Goal: Task Accomplishment & Management: Use online tool/utility

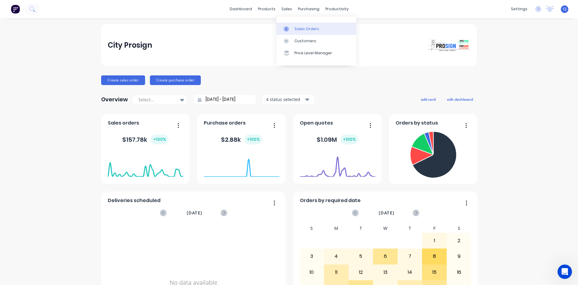
click at [293, 27] on link "Sales Orders" at bounding box center [316, 29] width 80 height 12
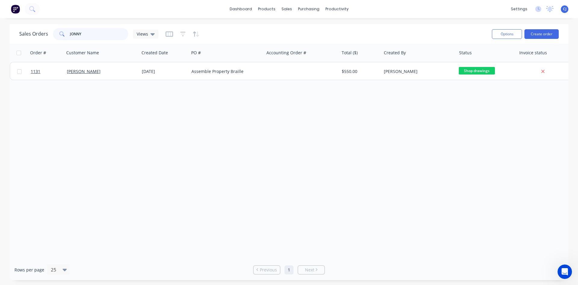
drag, startPoint x: 88, startPoint y: 35, endPoint x: 63, endPoint y: 37, distance: 25.1
click at [63, 37] on div "JONNY" at bounding box center [90, 34] width 75 height 12
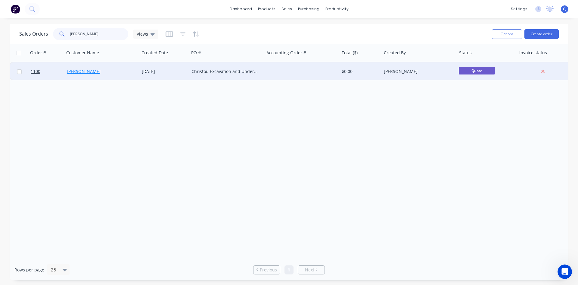
type input "[PERSON_NAME]"
click at [86, 72] on link "[PERSON_NAME]" at bounding box center [84, 71] width 34 height 6
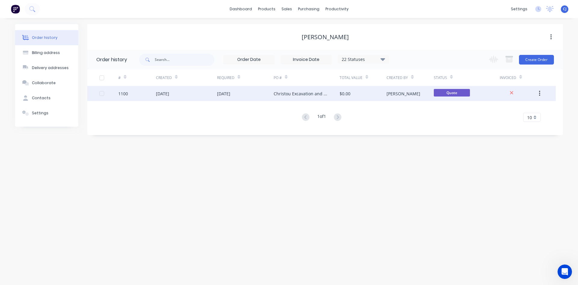
click at [391, 100] on div "[PERSON_NAME]" at bounding box center [410, 93] width 47 height 15
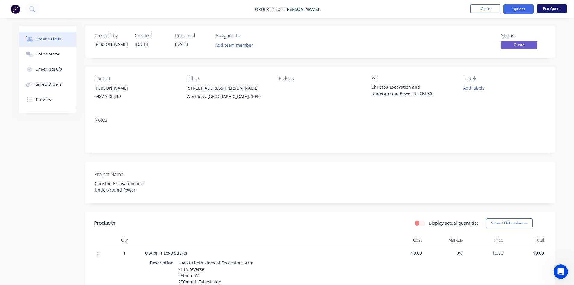
click at [551, 11] on button "Edit Quote" at bounding box center [551, 8] width 30 height 9
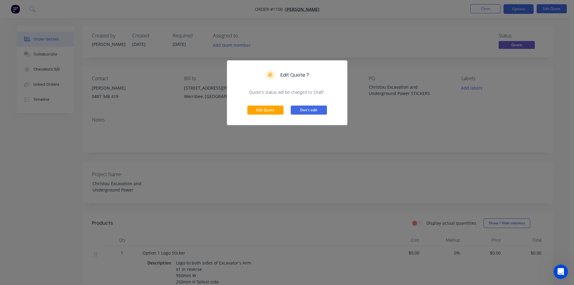
click at [296, 111] on button "Don't edit" at bounding box center [309, 109] width 36 height 9
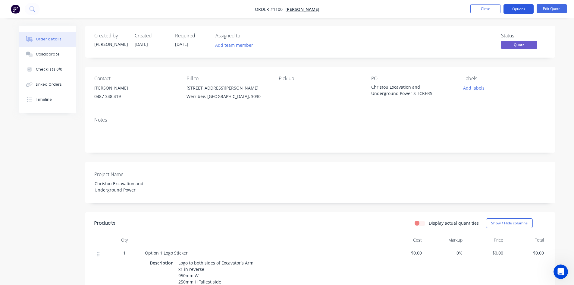
click at [521, 8] on button "Options" at bounding box center [518, 9] width 30 height 10
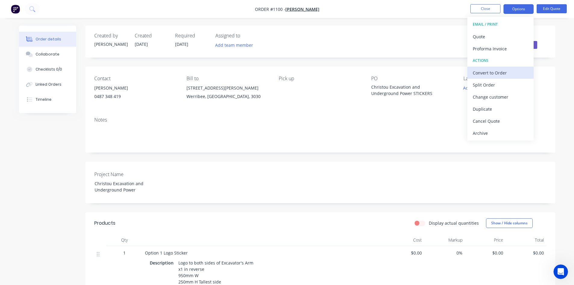
click at [506, 75] on div "Convert to Order" at bounding box center [499, 72] width 55 height 9
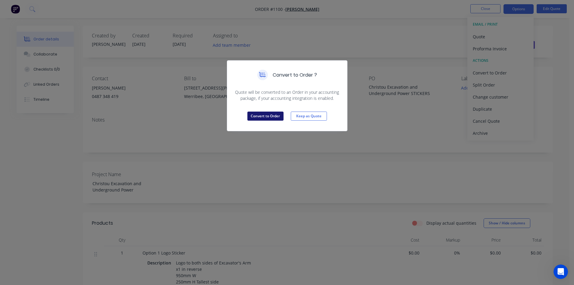
click at [262, 117] on button "Convert to Order" at bounding box center [265, 115] width 36 height 9
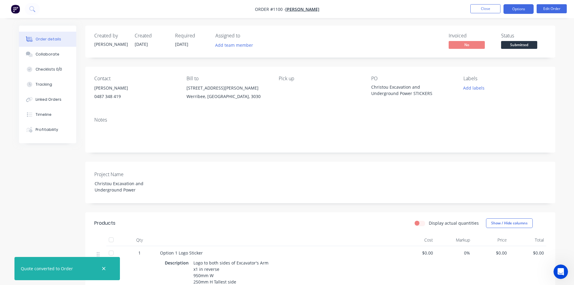
drag, startPoint x: 519, startPoint y: 9, endPoint x: 519, endPoint y: 14, distance: 4.8
click at [519, 8] on button "Options" at bounding box center [518, 9] width 30 height 10
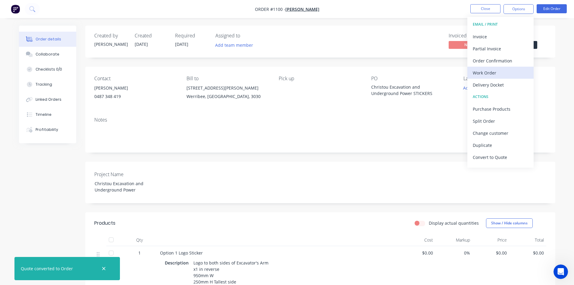
click at [506, 71] on div "Work Order" at bounding box center [499, 72] width 55 height 9
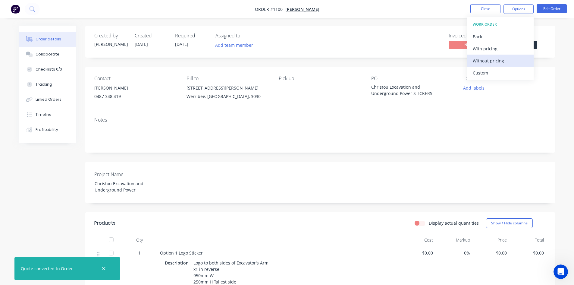
click at [513, 60] on div "Without pricing" at bounding box center [499, 60] width 55 height 9
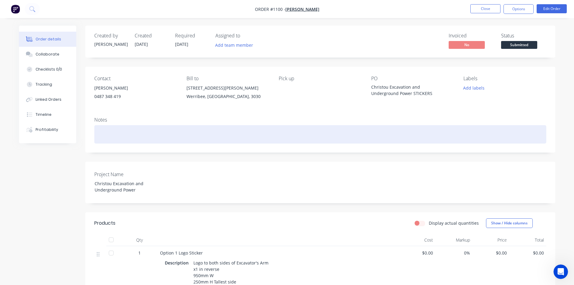
click at [283, 130] on div at bounding box center [320, 134] width 452 height 18
